Goal: Transaction & Acquisition: Purchase product/service

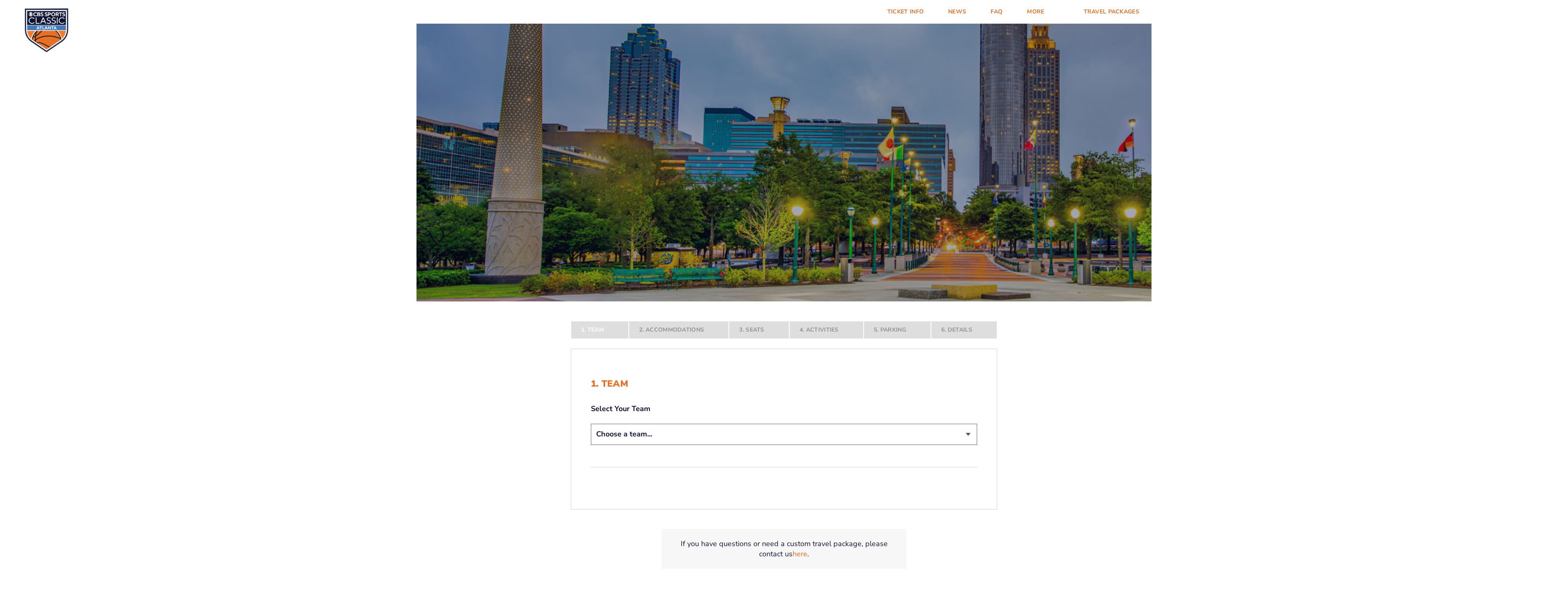
click at [965, 438] on select "Choose a team... Kentucky Wildcats Ohio State Buckeyes North Carolina Tar Heels…" at bounding box center [784, 434] width 387 height 21
select select "12956"
click at [591, 445] on select "Choose a team... Kentucky Wildcats Ohio State Buckeyes North Carolina Tar Heels…" at bounding box center [784, 434] width 387 height 21
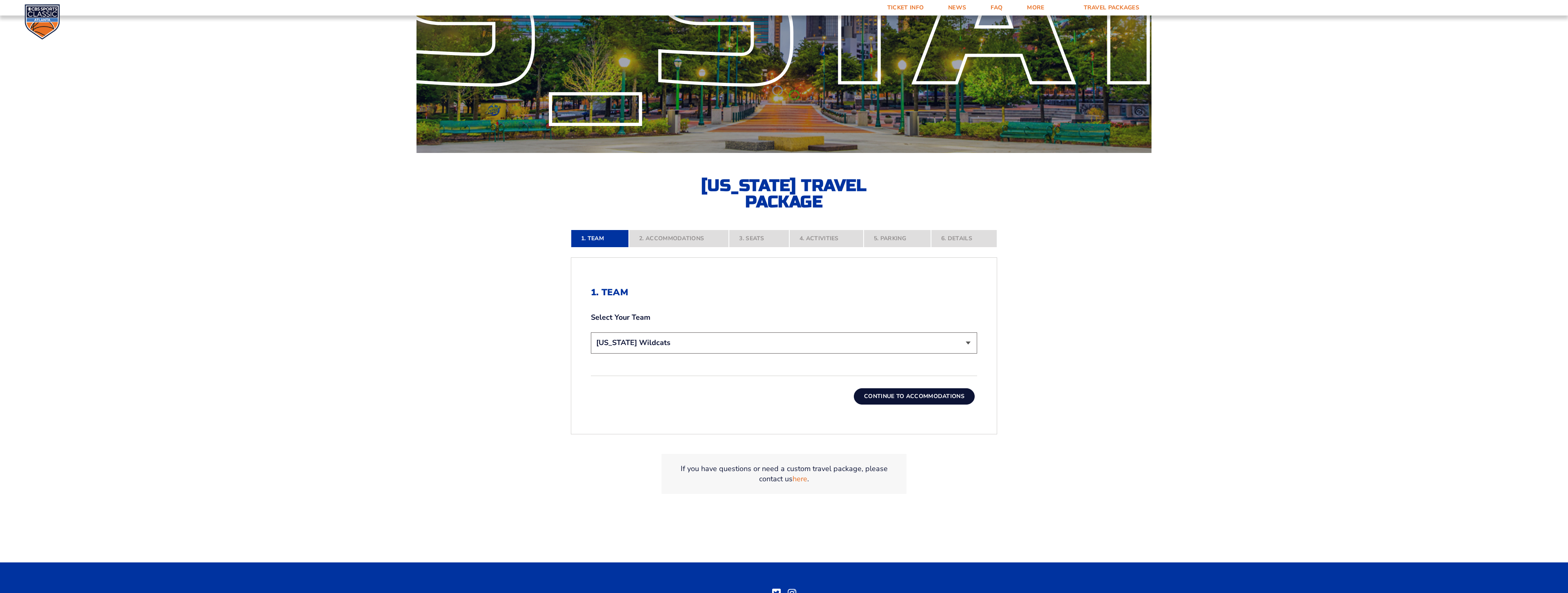
scroll to position [156, 0]
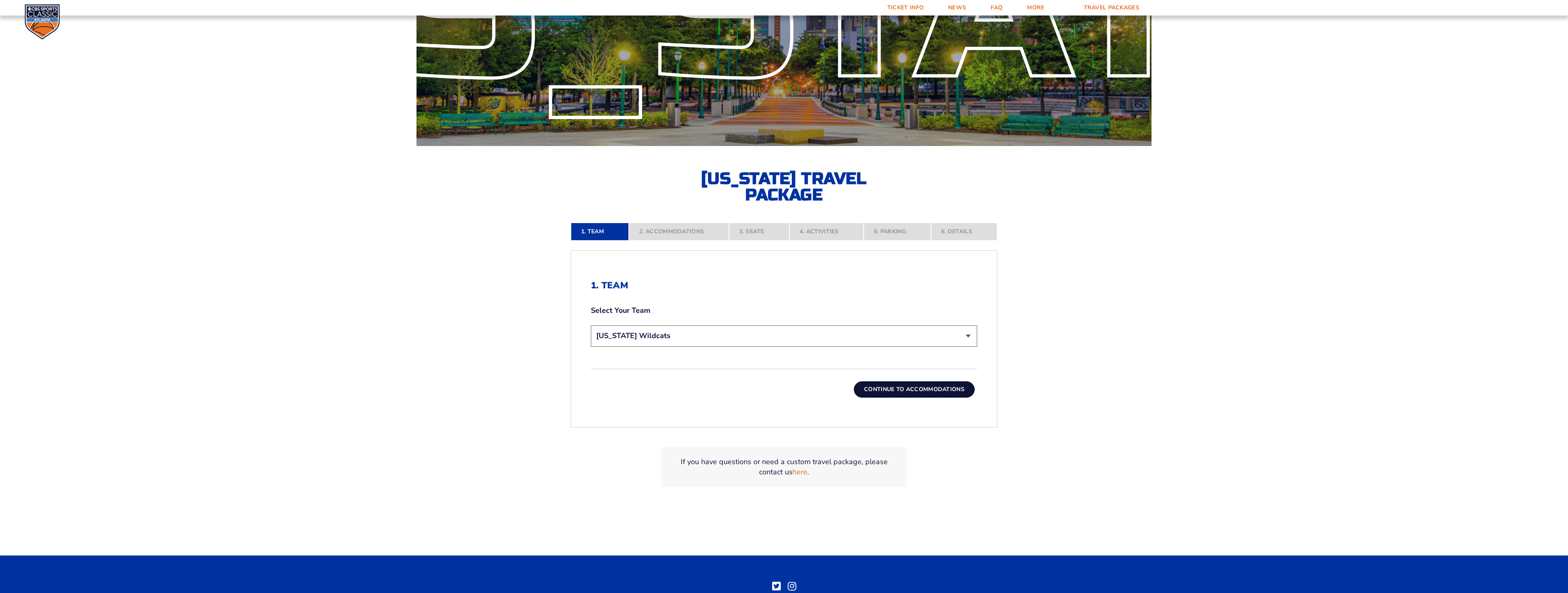
click at [899, 394] on button "Continue To Accommodations" at bounding box center [914, 389] width 121 height 16
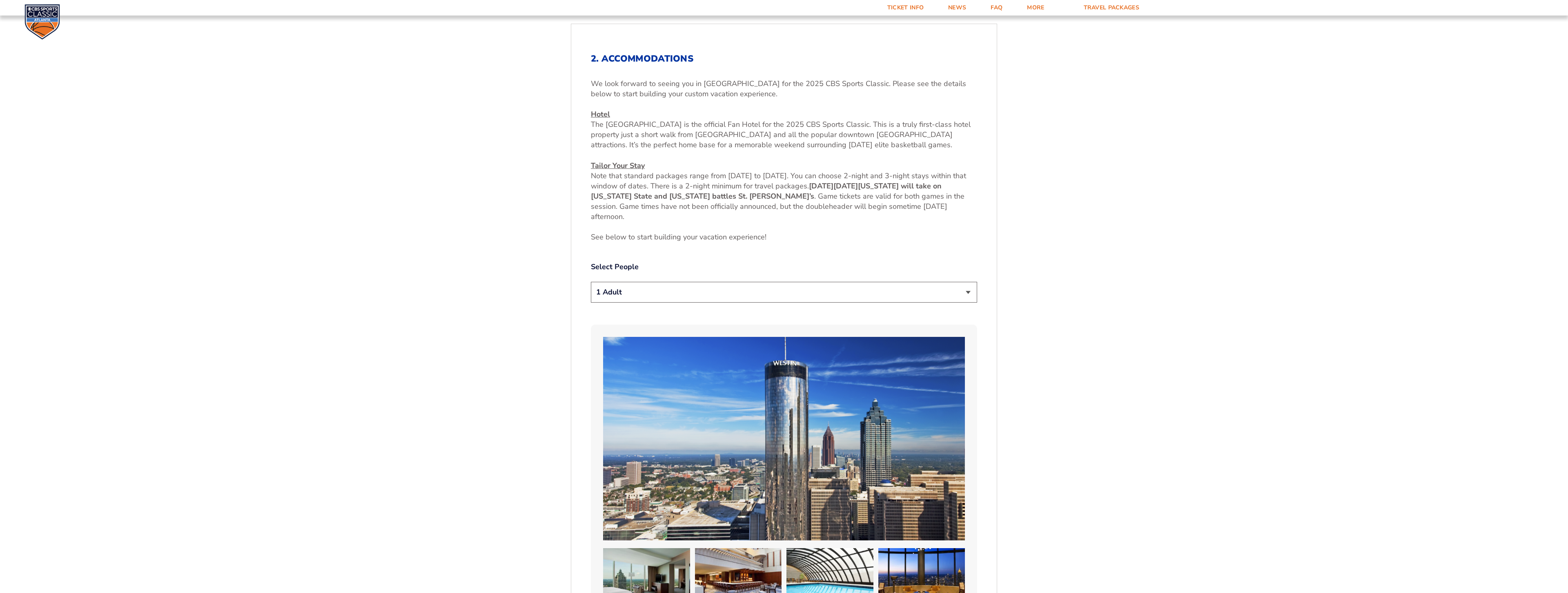
scroll to position [385, 0]
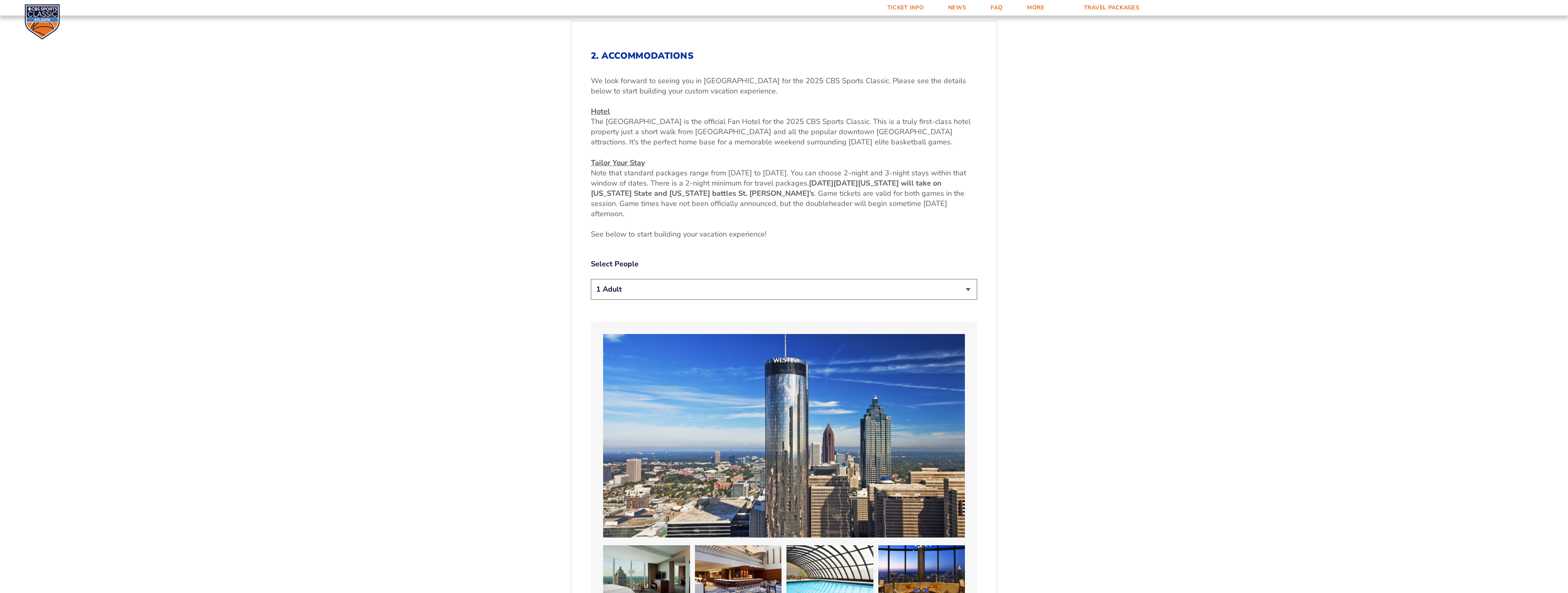
click at [968, 296] on select "1 Adult 2 Adults 3 Adults 4 Adults 2 Adults + 1 Child 2 Adults + 2 Children 2 A…" at bounding box center [784, 290] width 387 height 21
select select "2 Adults"
click at [591, 279] on select "1 Adult 2 Adults 3 Adults 4 Adults 2 Adults + 1 Child 2 Adults + 2 Children 2 A…" at bounding box center [784, 290] width 387 height 21
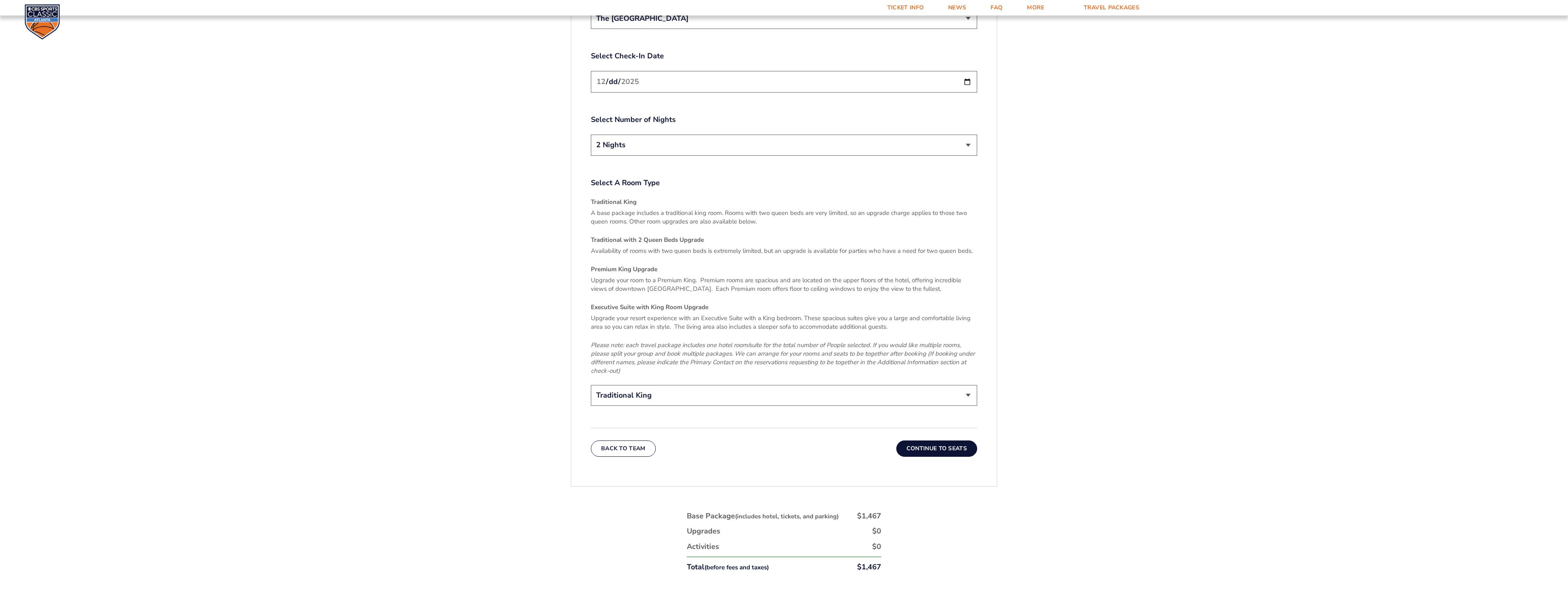
scroll to position [1176, 0]
click at [936, 437] on button "Continue To Seats" at bounding box center [936, 445] width 81 height 16
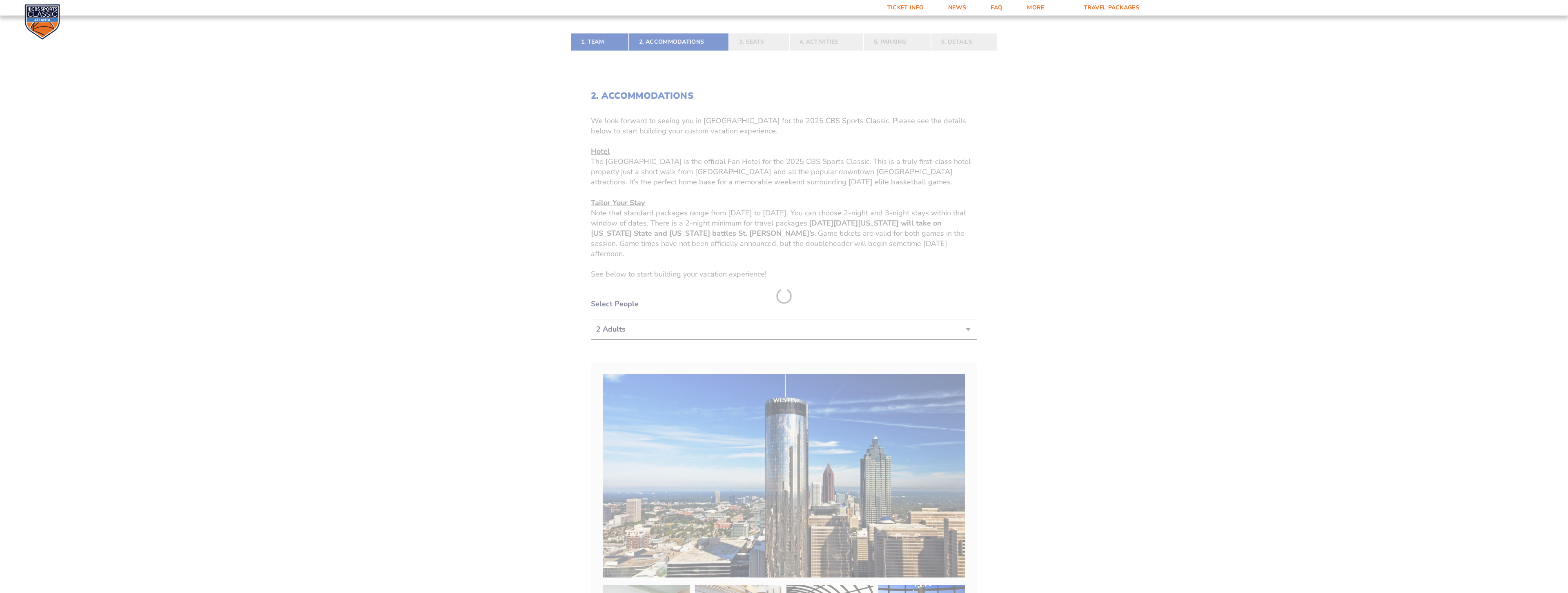
scroll to position [281, 0]
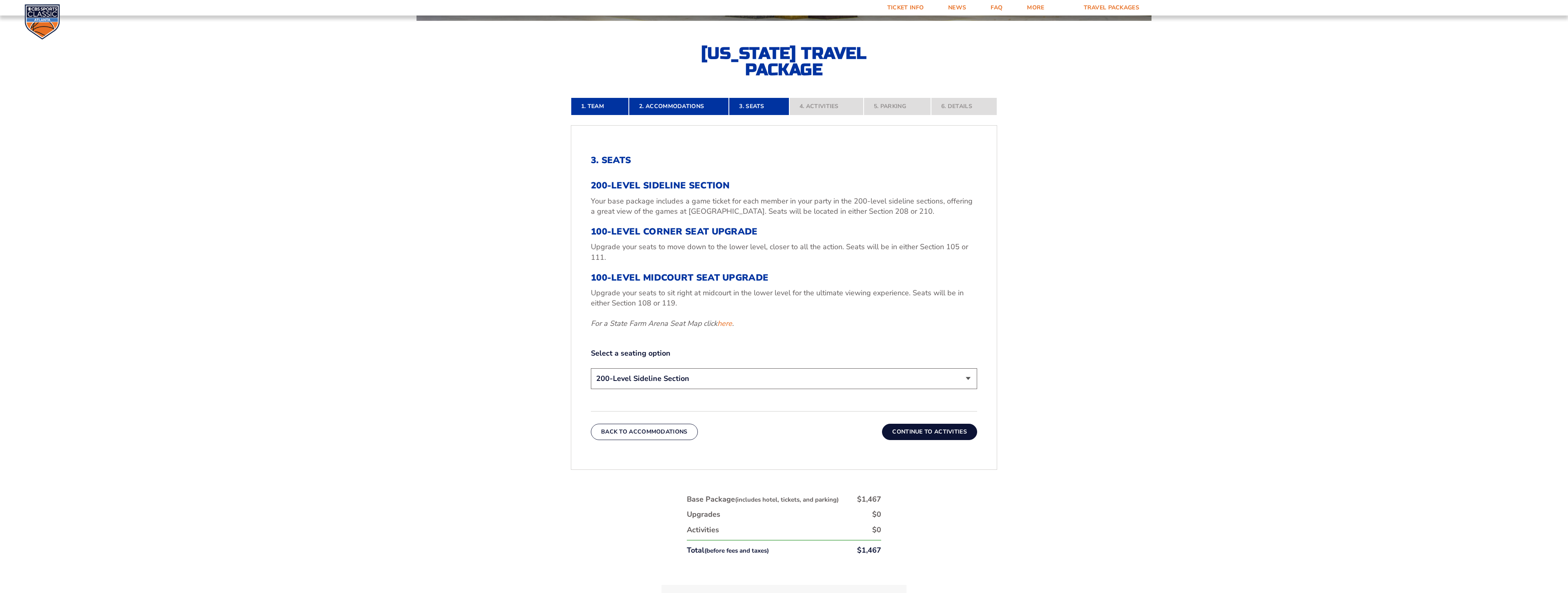
click at [969, 378] on select "200-Level Sideline Section 100-Level Corner Seat Upgrade (+$120 per person) 100…" at bounding box center [784, 379] width 387 height 21
select select "100-Level Midcourt Seat Upgrade"
click at [591, 369] on select "200-Level Sideline Section 100-Level Corner Seat Upgrade (+$120 per person) 100…" at bounding box center [784, 379] width 387 height 21
click at [933, 434] on button "Continue To Activities" at bounding box center [929, 432] width 95 height 16
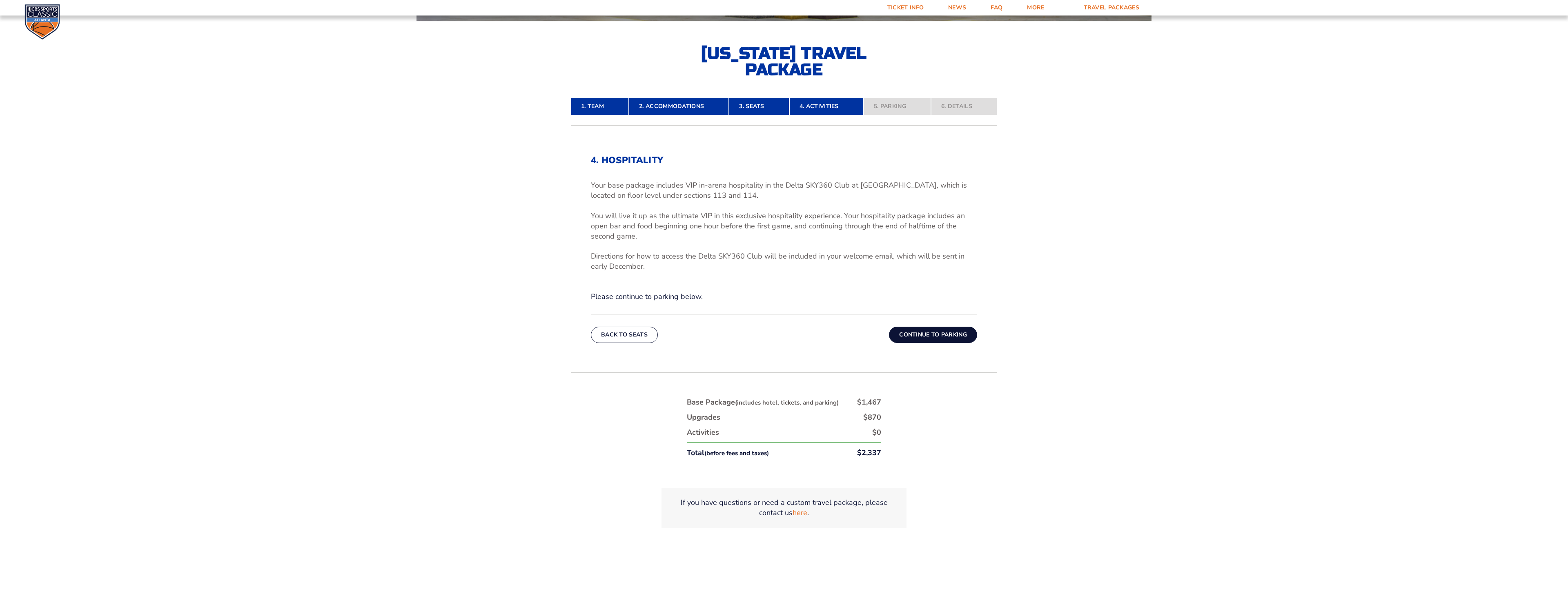
click at [928, 335] on button "Continue To Parking" at bounding box center [933, 335] width 88 height 16
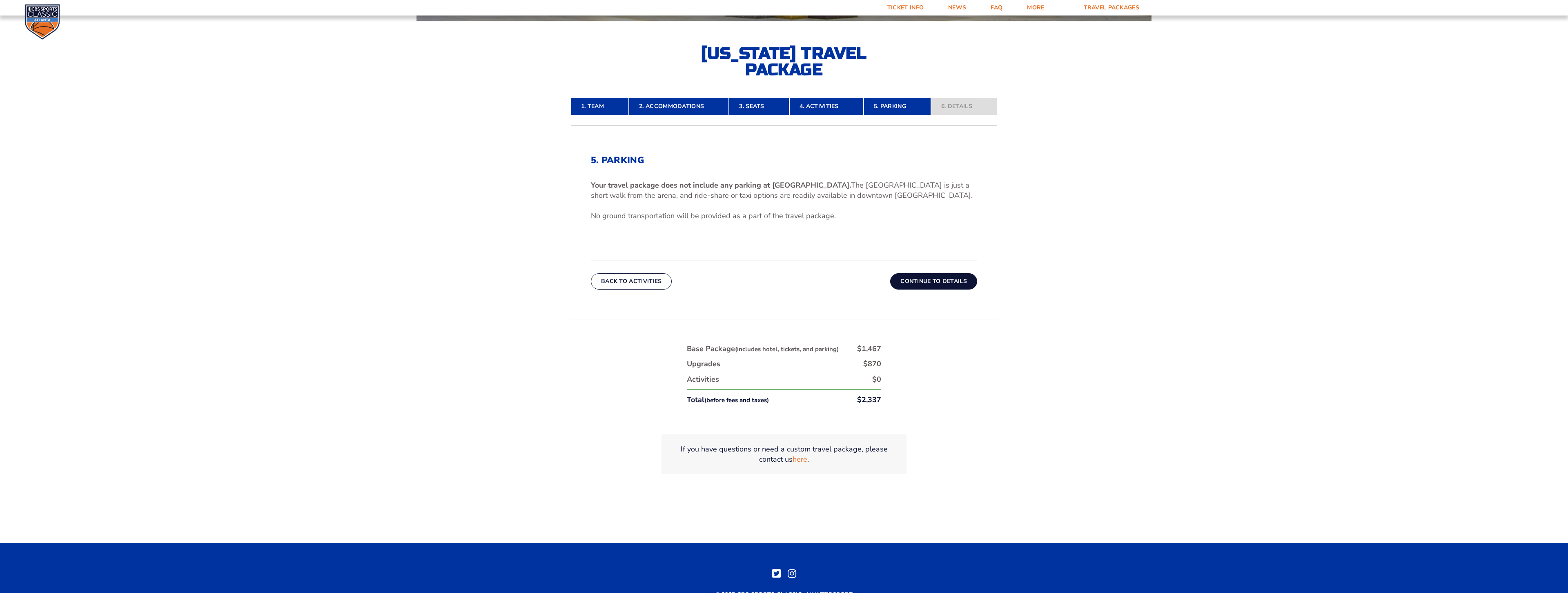
click at [928, 283] on button "Continue To Details" at bounding box center [933, 281] width 87 height 16
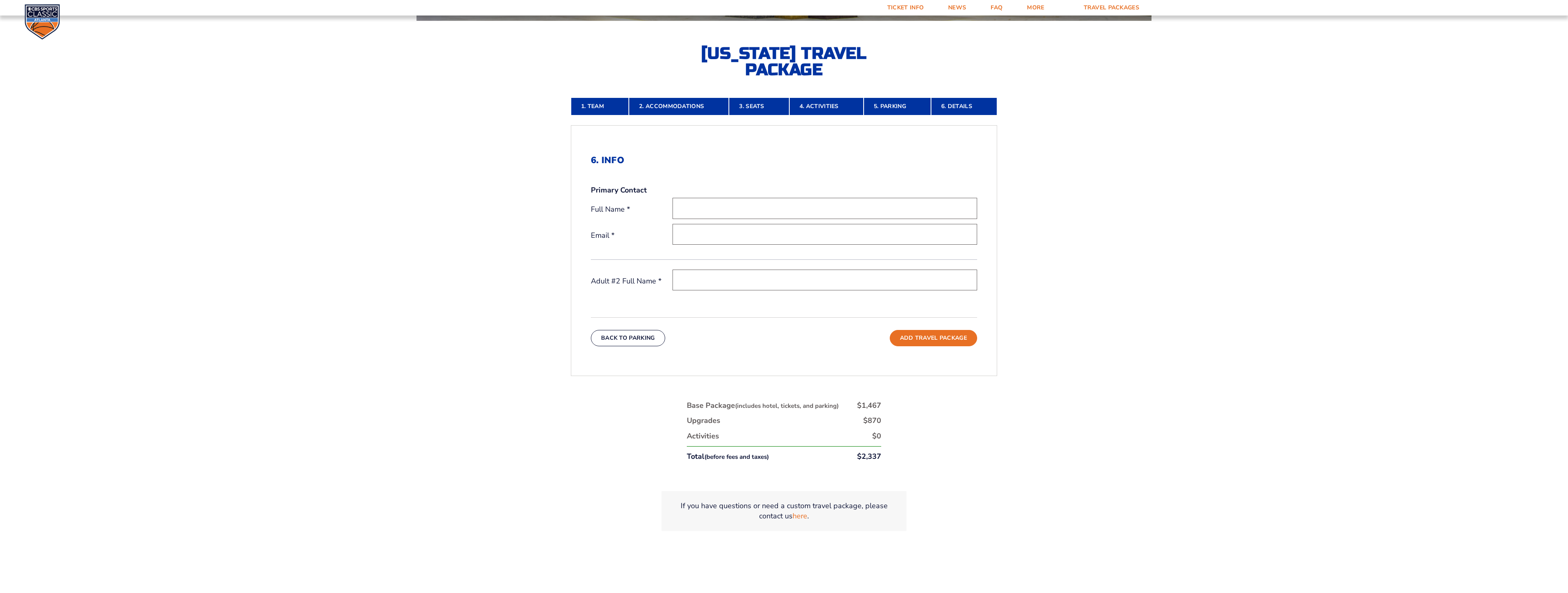
click at [746, 205] on input "text" at bounding box center [825, 208] width 304 height 21
type input "Steve Greene"
type input "[EMAIL_ADDRESS][DOMAIN_NAME]"
click at [699, 287] on input "text" at bounding box center [825, 280] width 304 height 21
type input "Joy Greene"
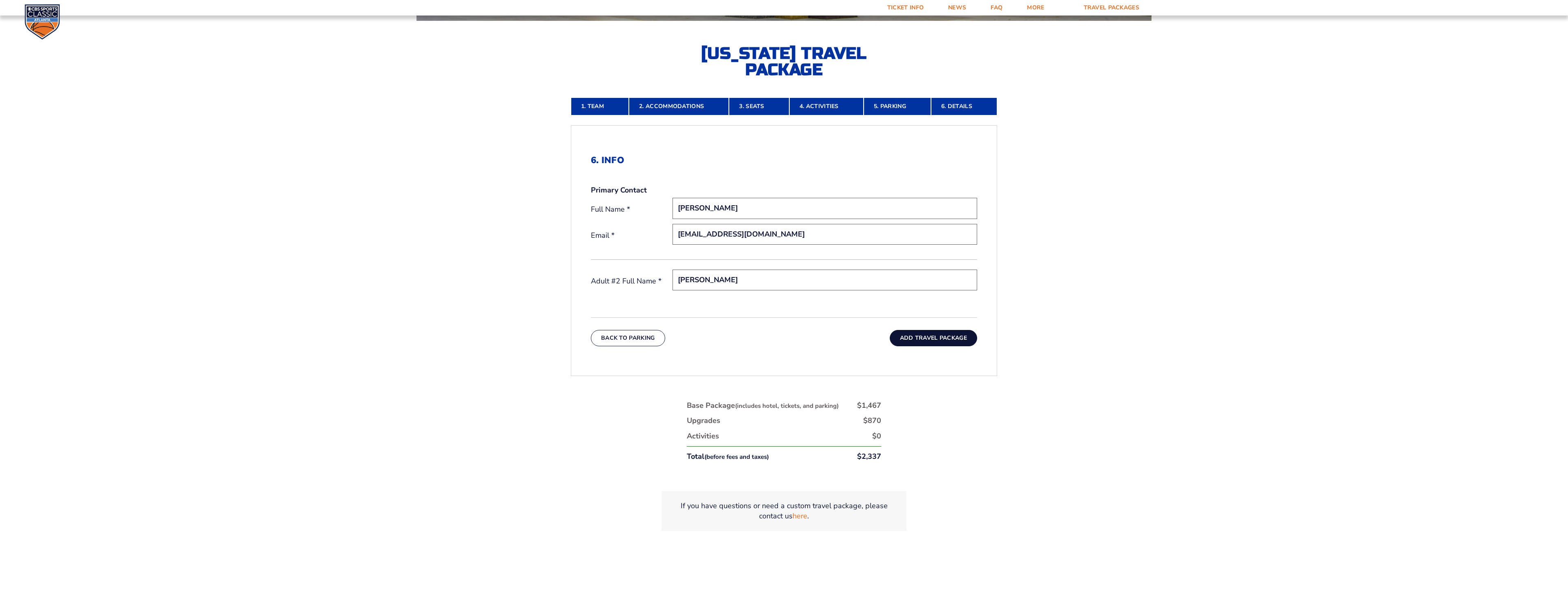
click at [905, 340] on button "Add Travel Package" at bounding box center [934, 338] width 88 height 16
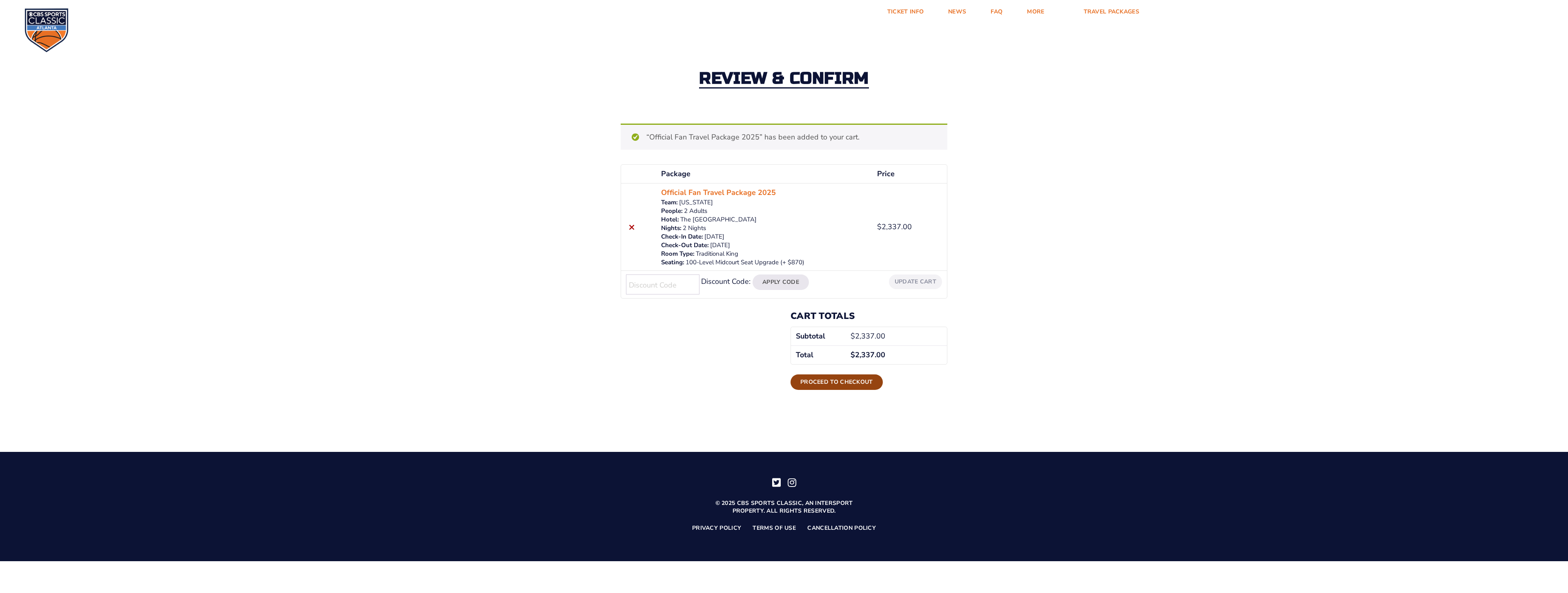
click at [831, 380] on link "Proceed to checkout" at bounding box center [837, 382] width 93 height 15
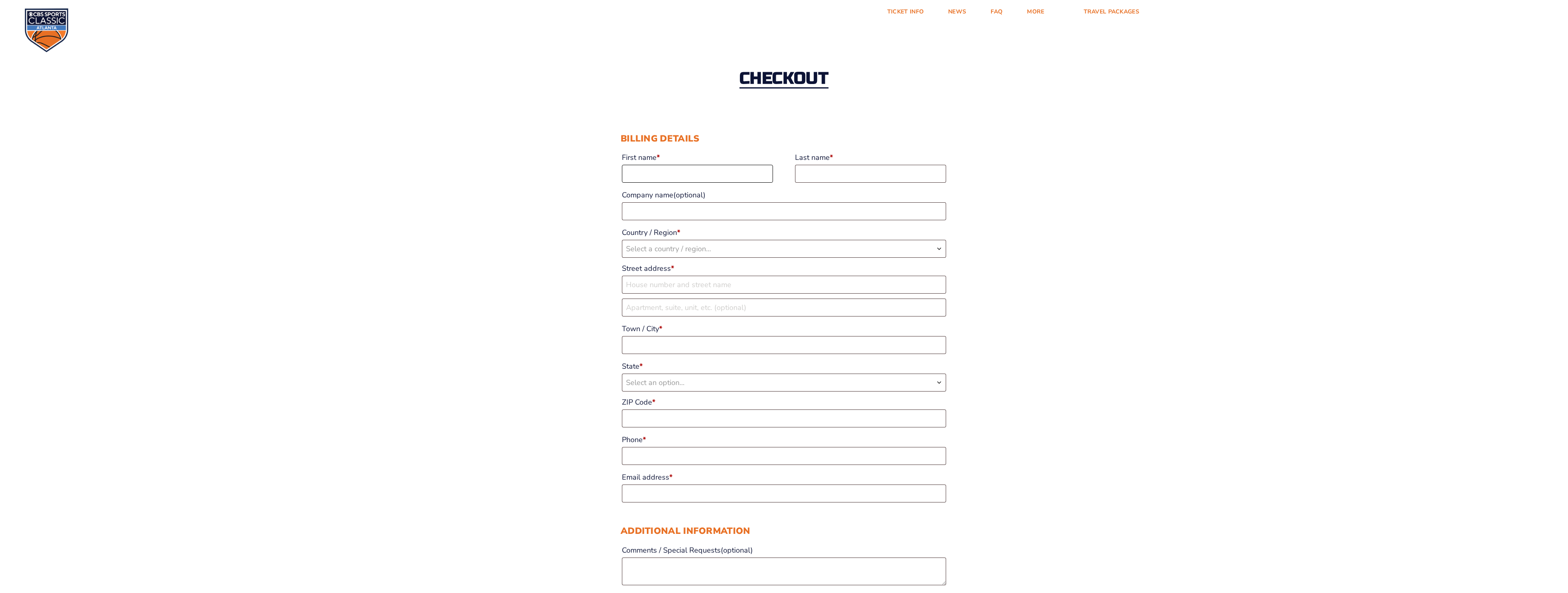
click at [687, 175] on input "First name *" at bounding box center [698, 174] width 151 height 18
type input "[PERSON_NAME]"
type input "[PERSON_NAME] [PERSON_NAME] & Co PLLC"
select select "US"
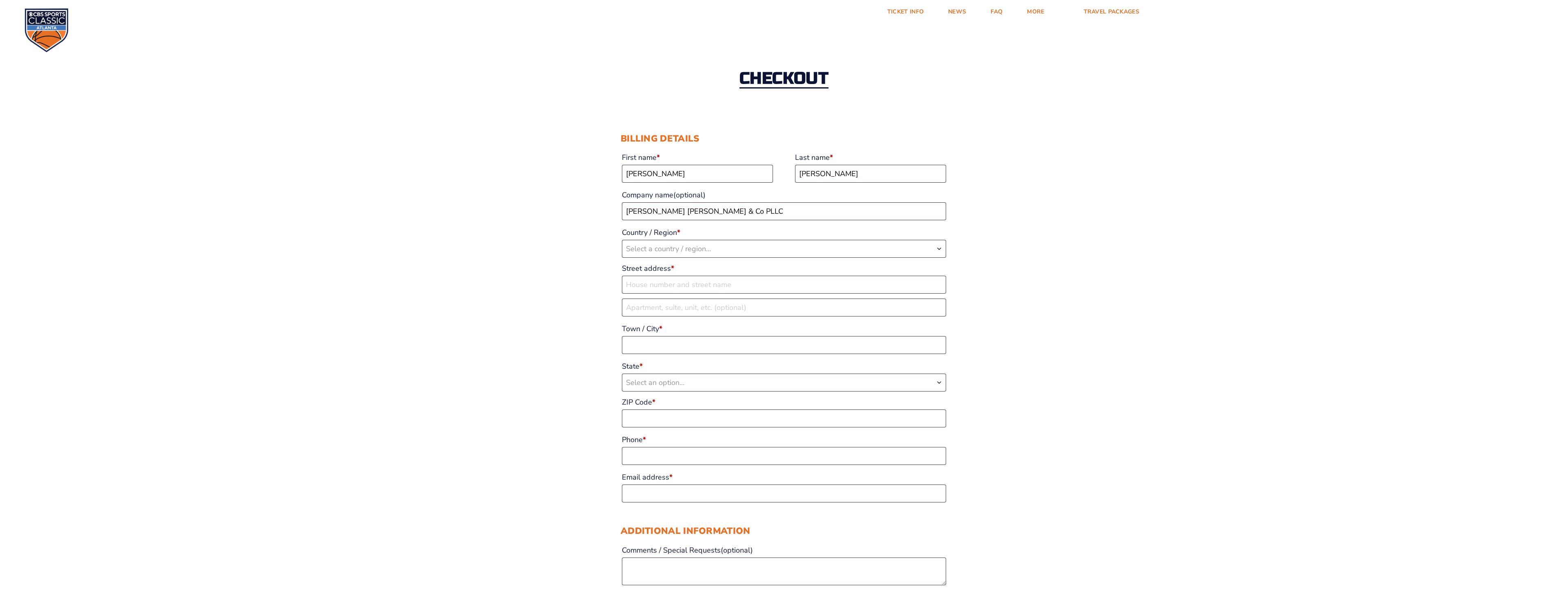
type input "[STREET_ADDRESS]"
type input "[GEOGRAPHIC_DATA]"
type input "40741"
type input "16062246599"
type input "[EMAIL_ADDRESS][DOMAIN_NAME]"
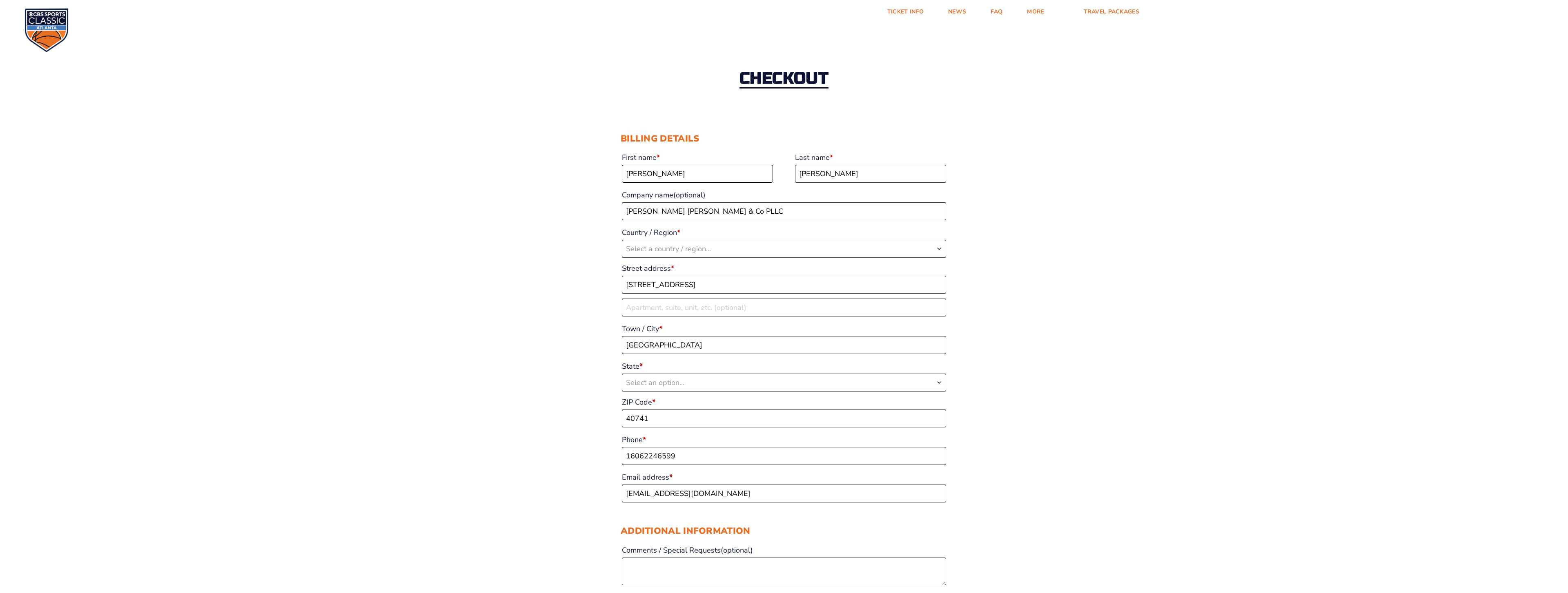
select select "US"
select select "KY"
drag, startPoint x: 676, startPoint y: 283, endPoint x: 561, endPoint y: 282, distance: 115.0
click at [579, 280] on div "Checkout Discount Code: Apply Code Billing details First name * [PERSON_NAME] L…" at bounding box center [784, 569] width 1568 height 1068
type input "[STREET_ADDRESS]"
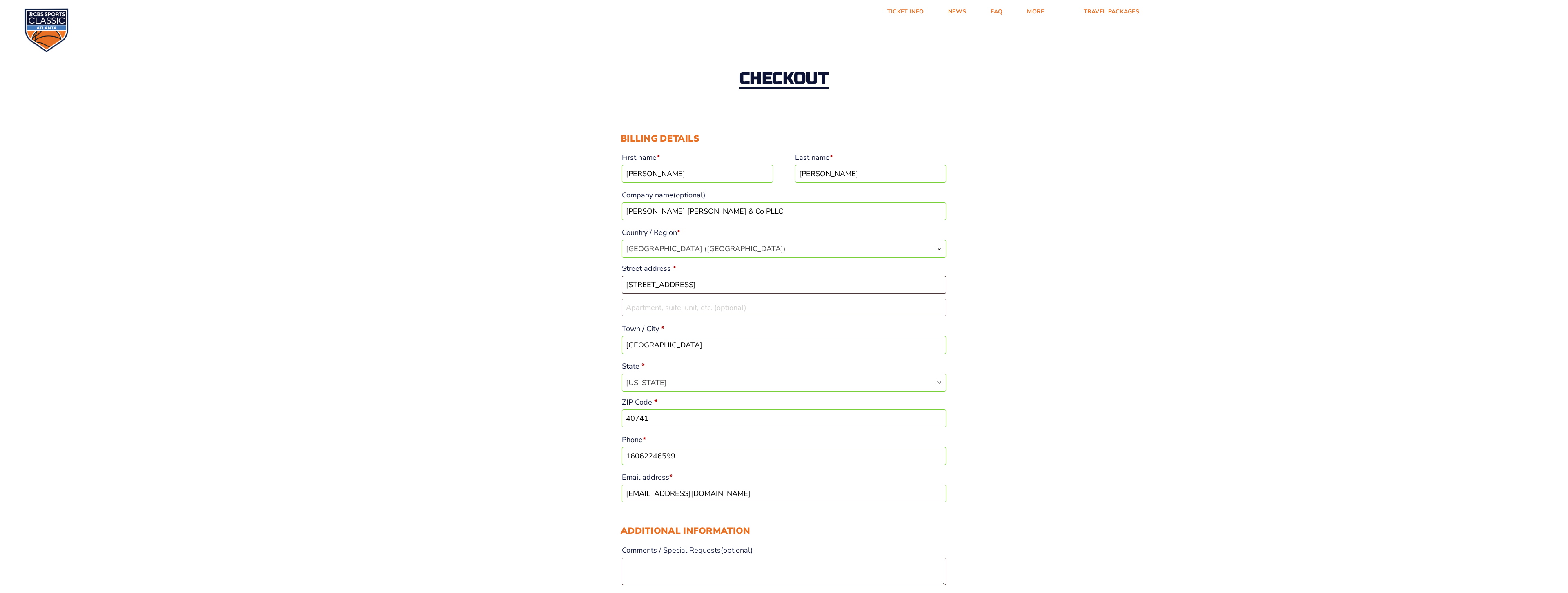
click at [649, 343] on input "[GEOGRAPHIC_DATA]" at bounding box center [784, 345] width 324 height 18
type input "L"
type input "[GEOGRAPHIC_DATA]"
click at [677, 384] on span "[US_STATE]" at bounding box center [783, 383] width 323 height 17
type input "t"
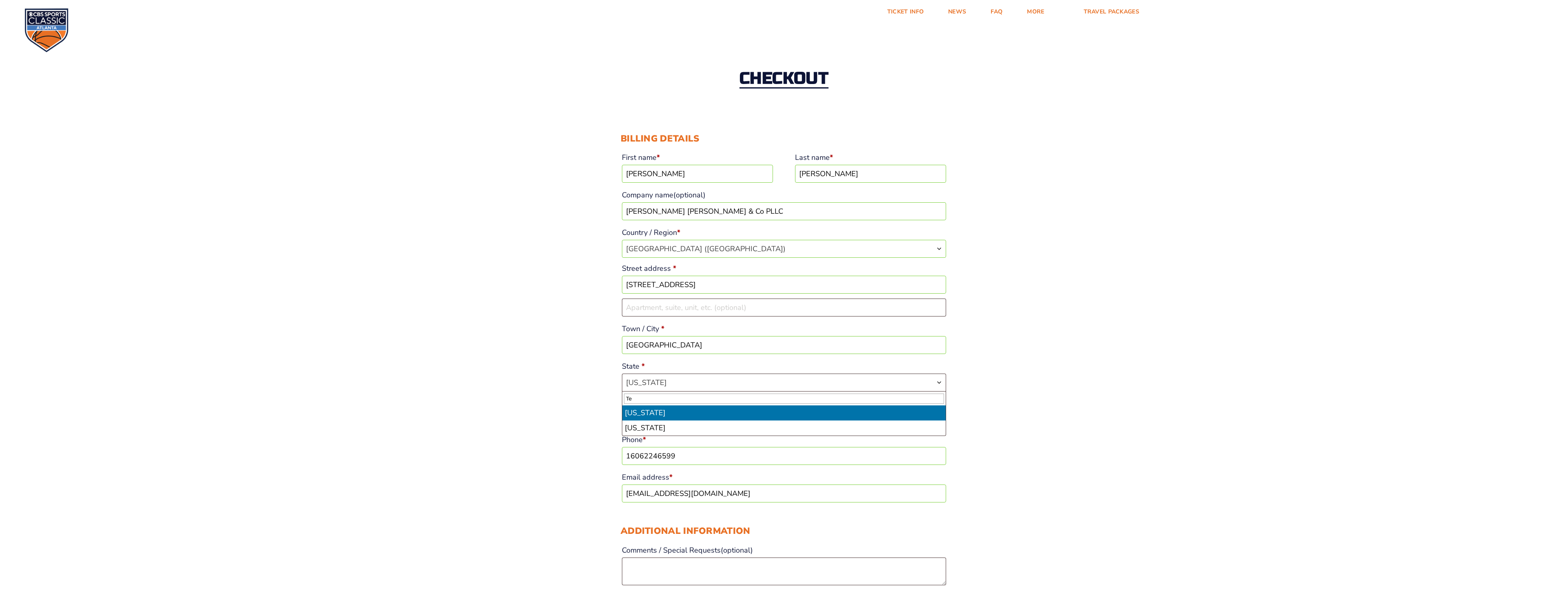
type input "Te"
select select "TN"
click at [674, 425] on input "40741" at bounding box center [784, 419] width 324 height 18
drag, startPoint x: 654, startPoint y: 421, endPoint x: 580, endPoint y: 417, distance: 74.1
click at [580, 417] on div "Checkout Discount Code: Apply Code Billing details First name * [PERSON_NAME] L…" at bounding box center [784, 569] width 1568 height 1068
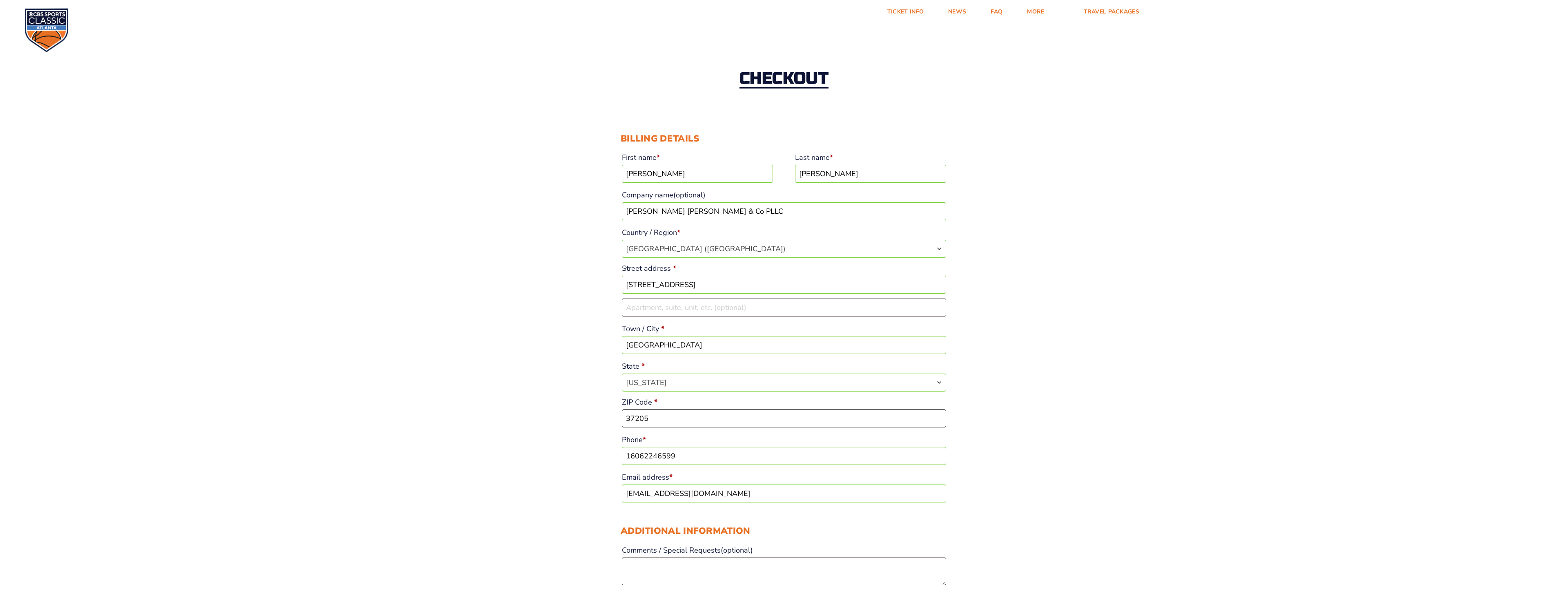
type input "37205"
click at [575, 426] on div "Checkout Discount Code: Apply Code Billing details First name * [PERSON_NAME] L…" at bounding box center [784, 569] width 1568 height 1068
click at [842, 179] on input "[PERSON_NAME]" at bounding box center [870, 174] width 151 height 18
click at [831, 192] on label "Company name (optional)" at bounding box center [784, 195] width 324 height 15
click at [831, 203] on input "[PERSON_NAME] [PERSON_NAME] & Co PLLC" at bounding box center [784, 212] width 324 height 18
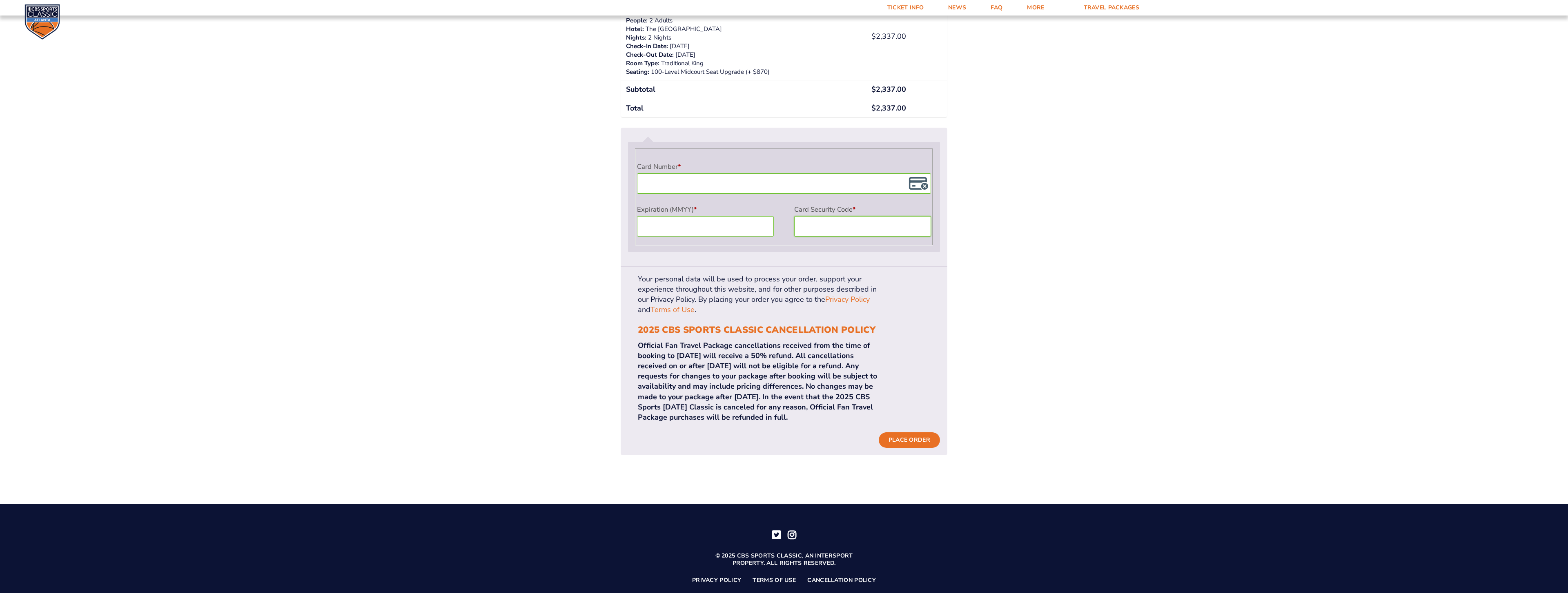
scroll to position [651, 0]
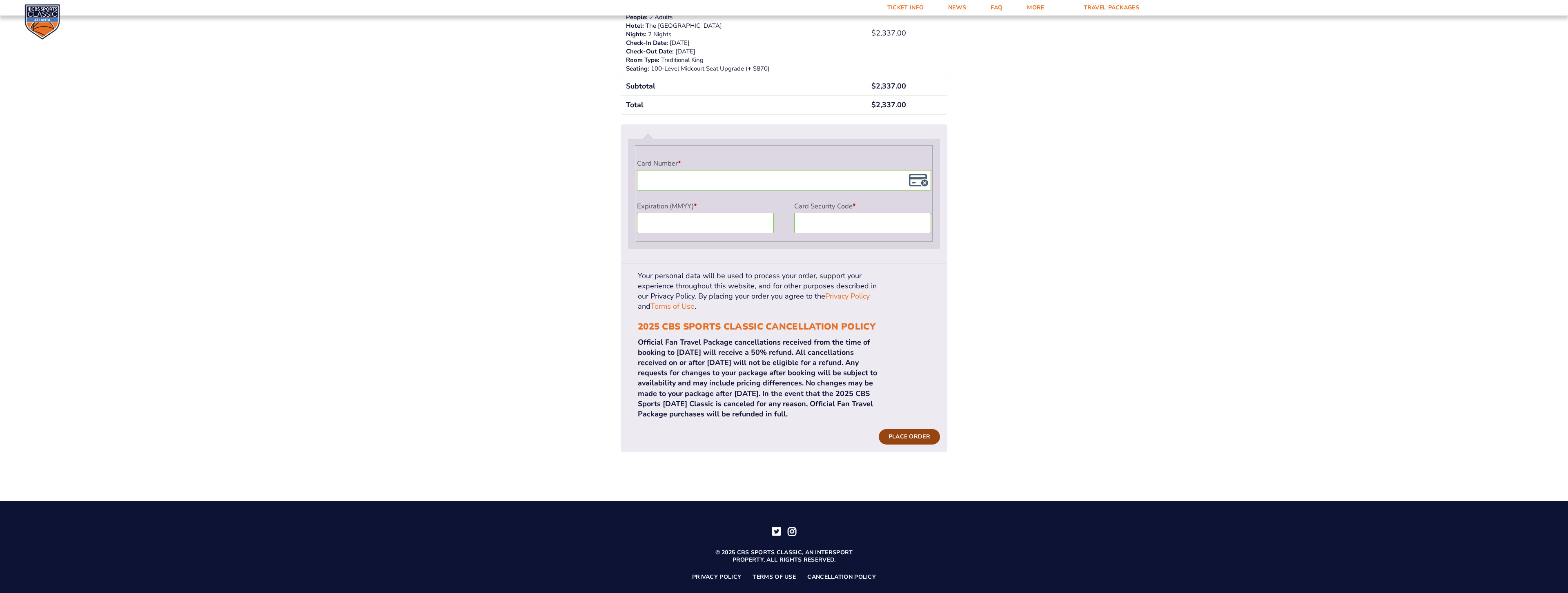
click at [911, 429] on button "Place order" at bounding box center [909, 437] width 61 height 15
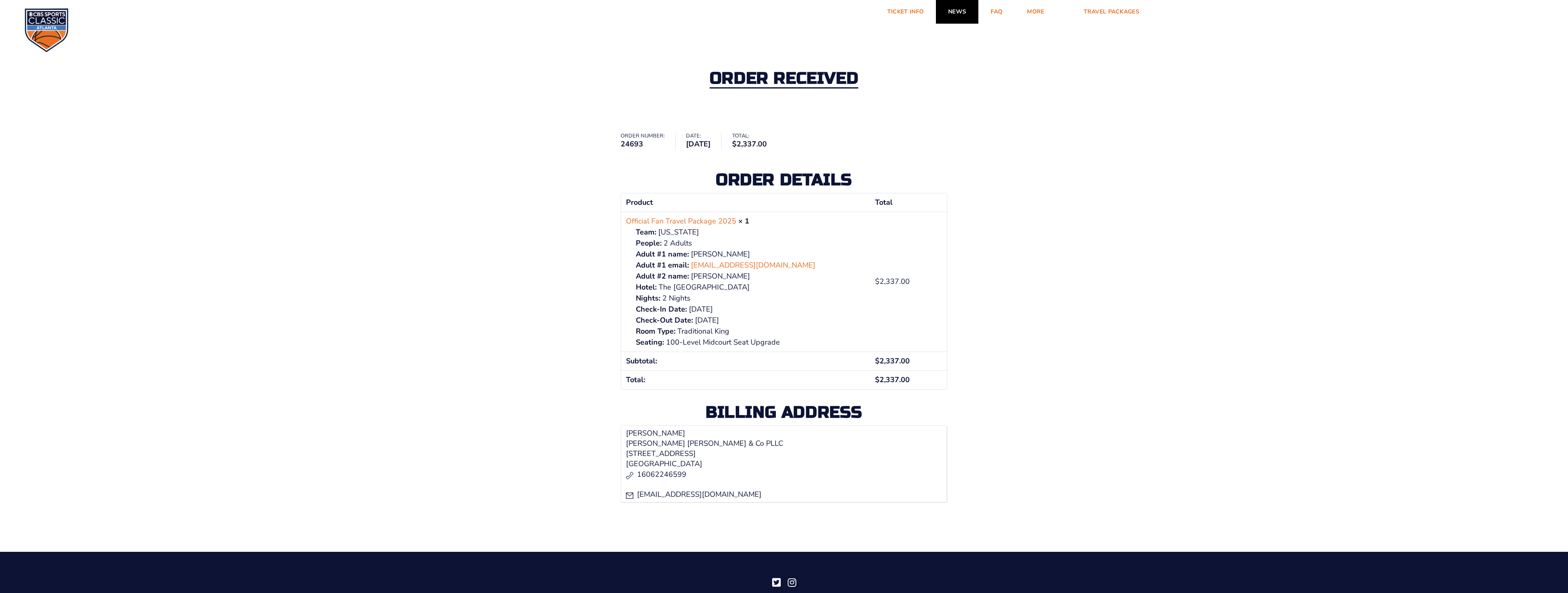
click at [959, 9] on link "News" at bounding box center [957, 12] width 43 height 24
